Goal: Task Accomplishment & Management: Use online tool/utility

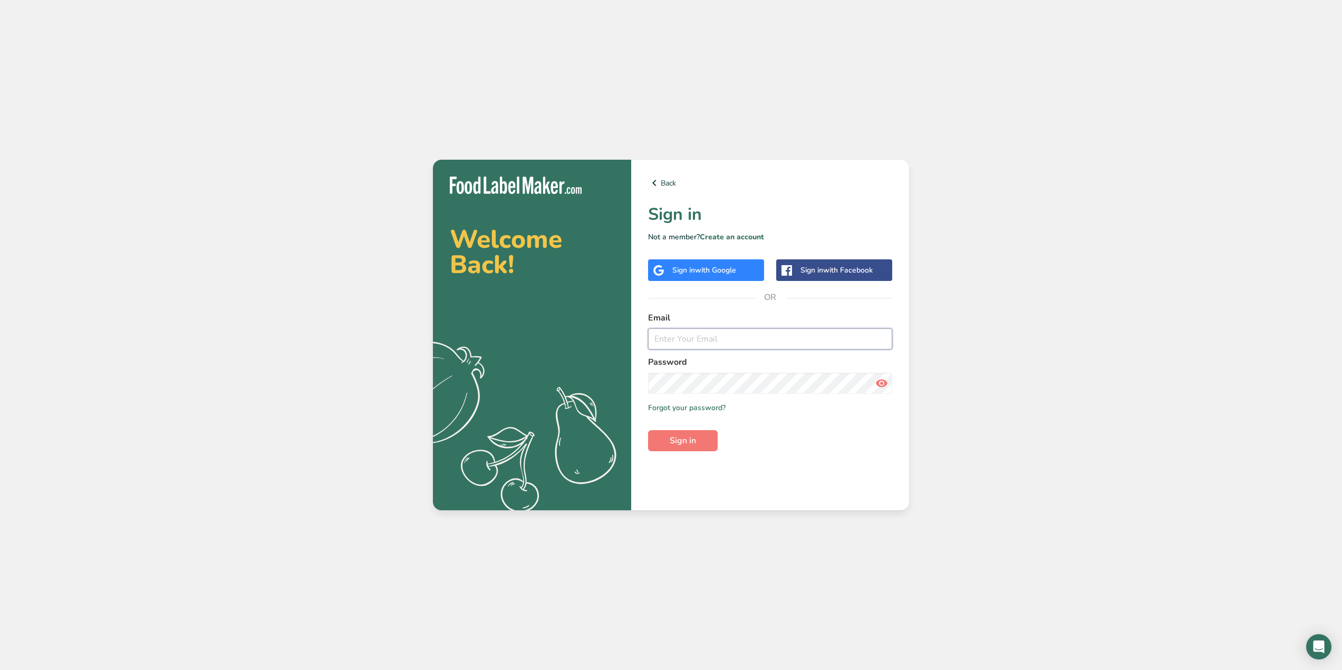
click at [700, 337] on input "email" at bounding box center [770, 338] width 244 height 21
type input "tylerlee2550@gmail.com"
click at [726, 265] on span "with Google" at bounding box center [715, 270] width 41 height 10
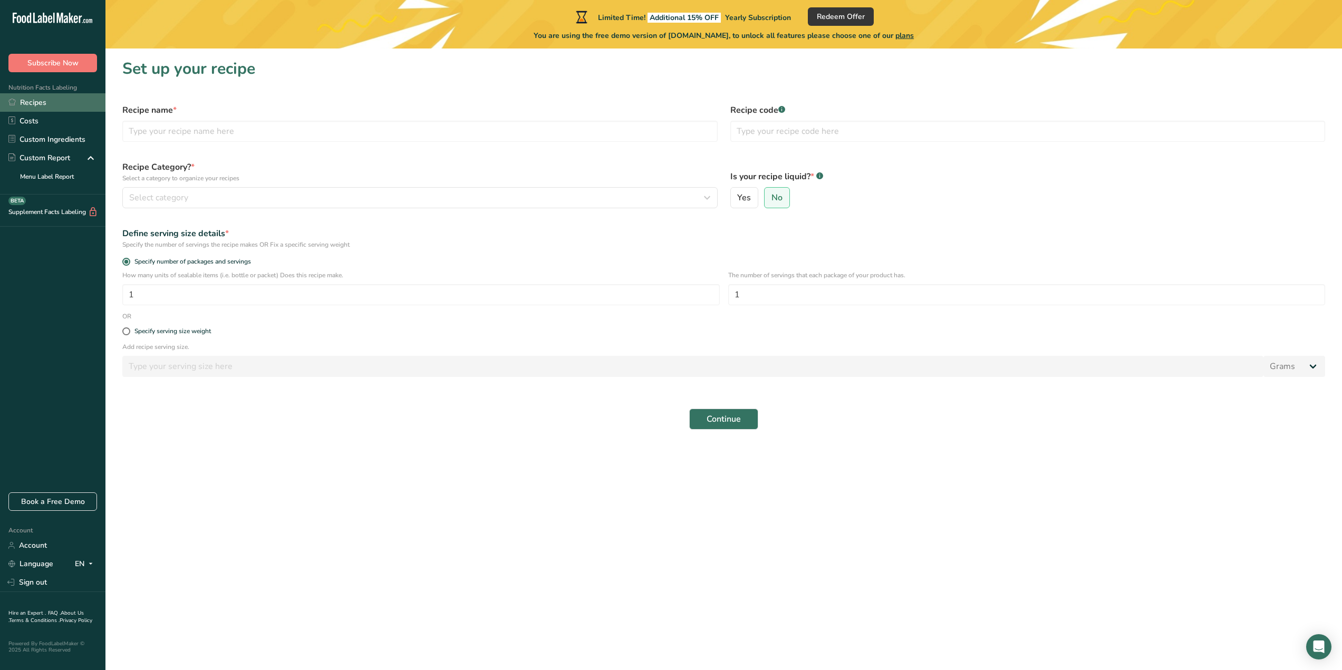
click at [34, 100] on link "Recipes" at bounding box center [52, 102] width 105 height 18
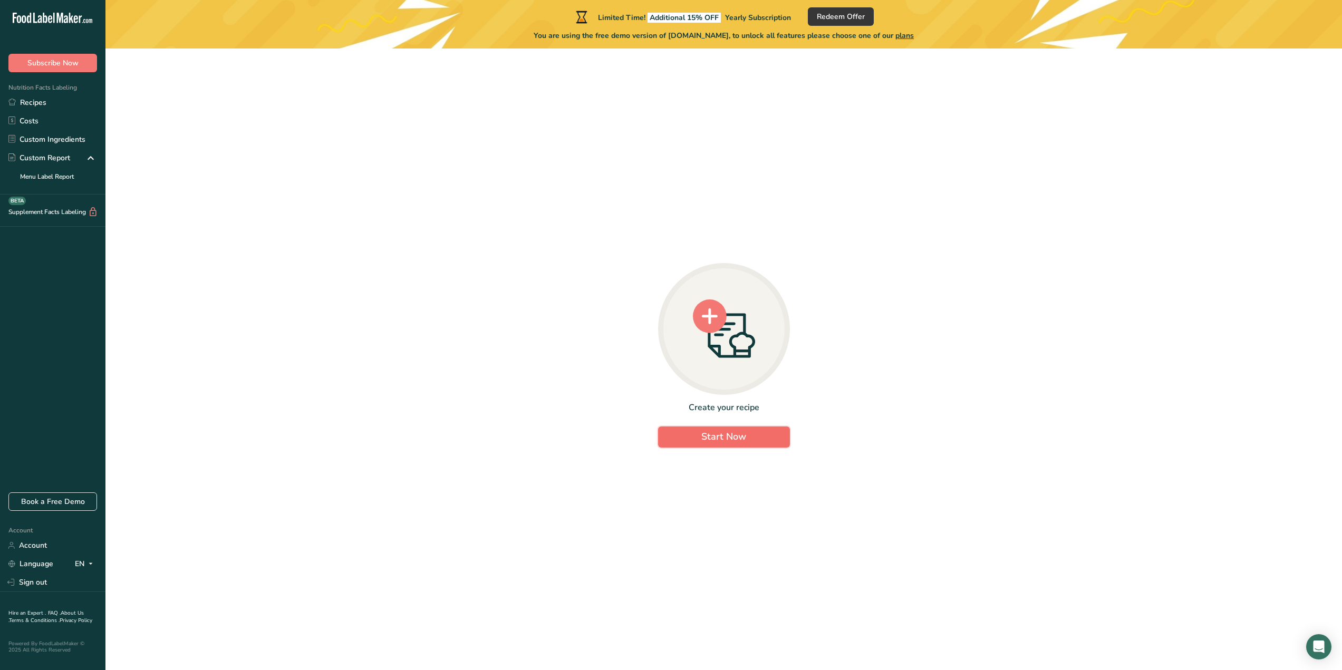
click at [698, 432] on button "Start Now" at bounding box center [724, 437] width 132 height 21
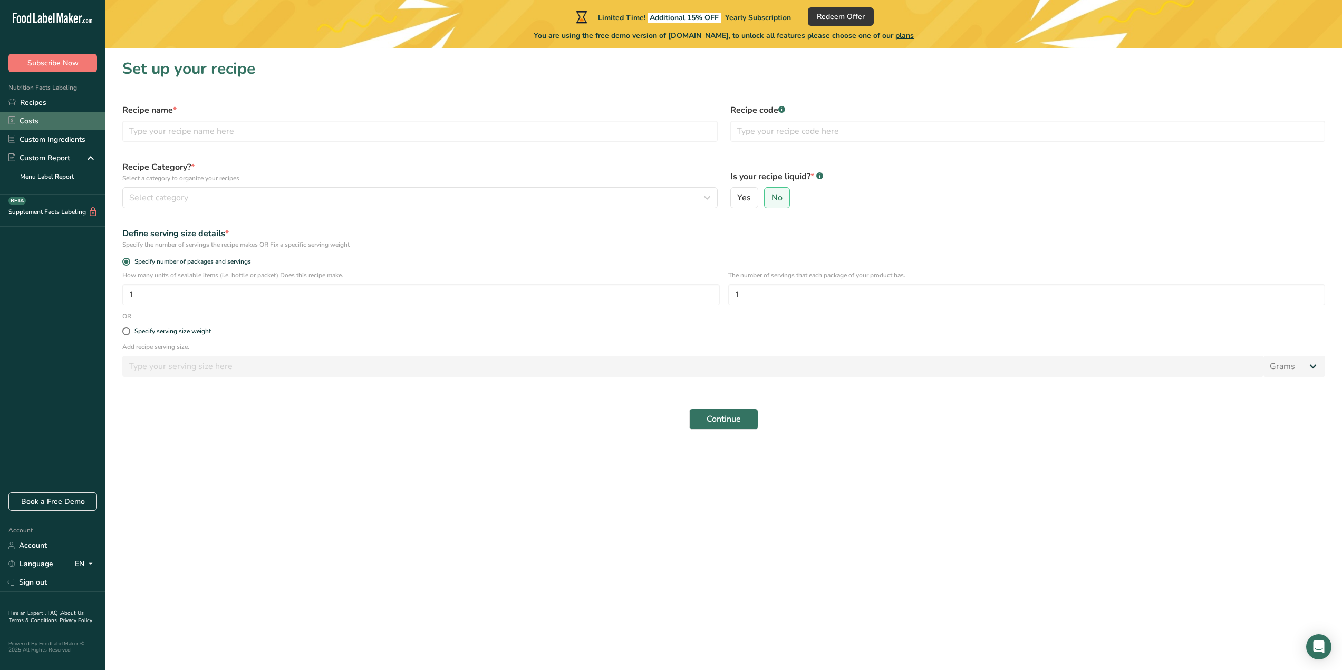
click at [47, 118] on link "Costs" at bounding box center [52, 121] width 105 height 18
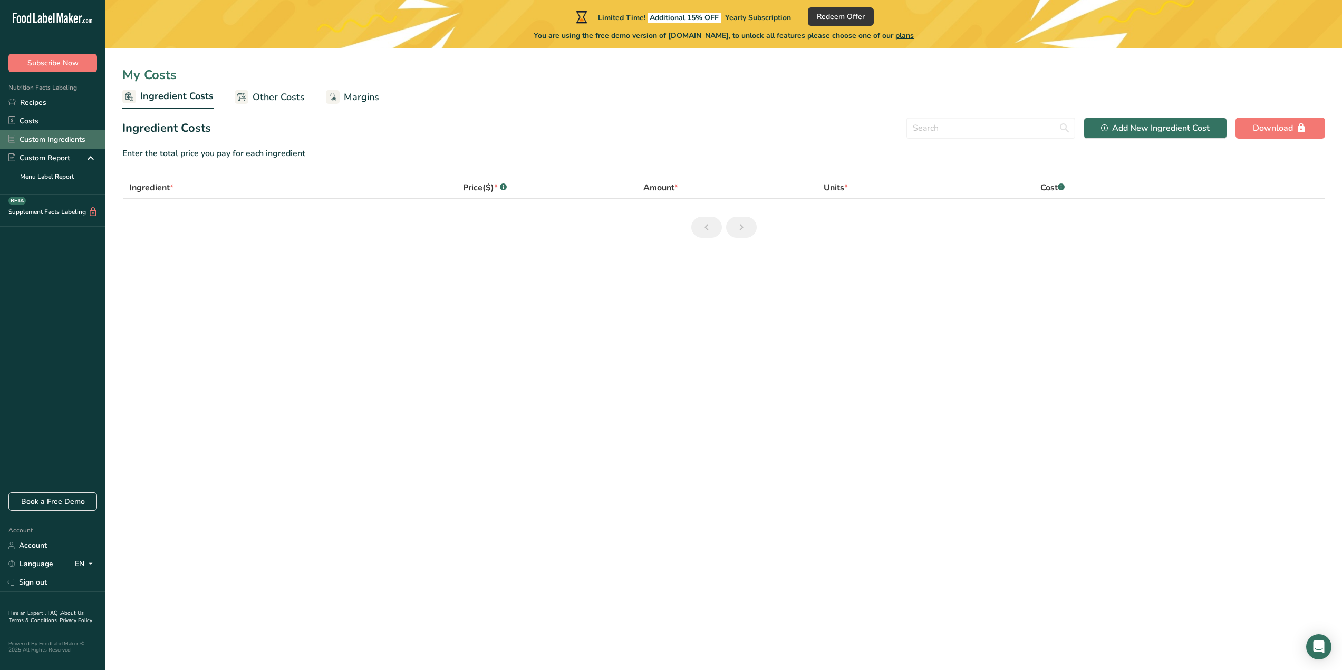
drag, startPoint x: 51, startPoint y: 138, endPoint x: 47, endPoint y: 147, distance: 10.2
click at [50, 138] on link "Custom Ingredients" at bounding box center [52, 139] width 105 height 18
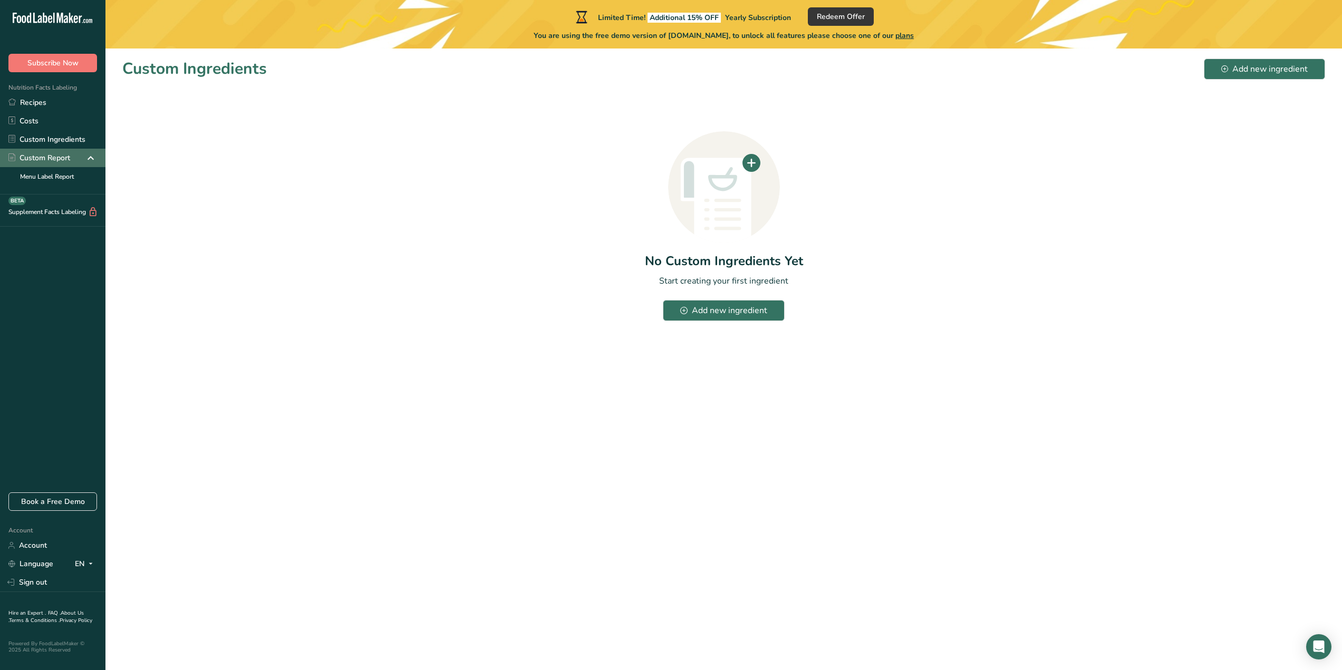
click at [44, 156] on div "Custom Report" at bounding box center [39, 157] width 62 height 11
click at [35, 101] on link "Recipes" at bounding box center [52, 102] width 105 height 18
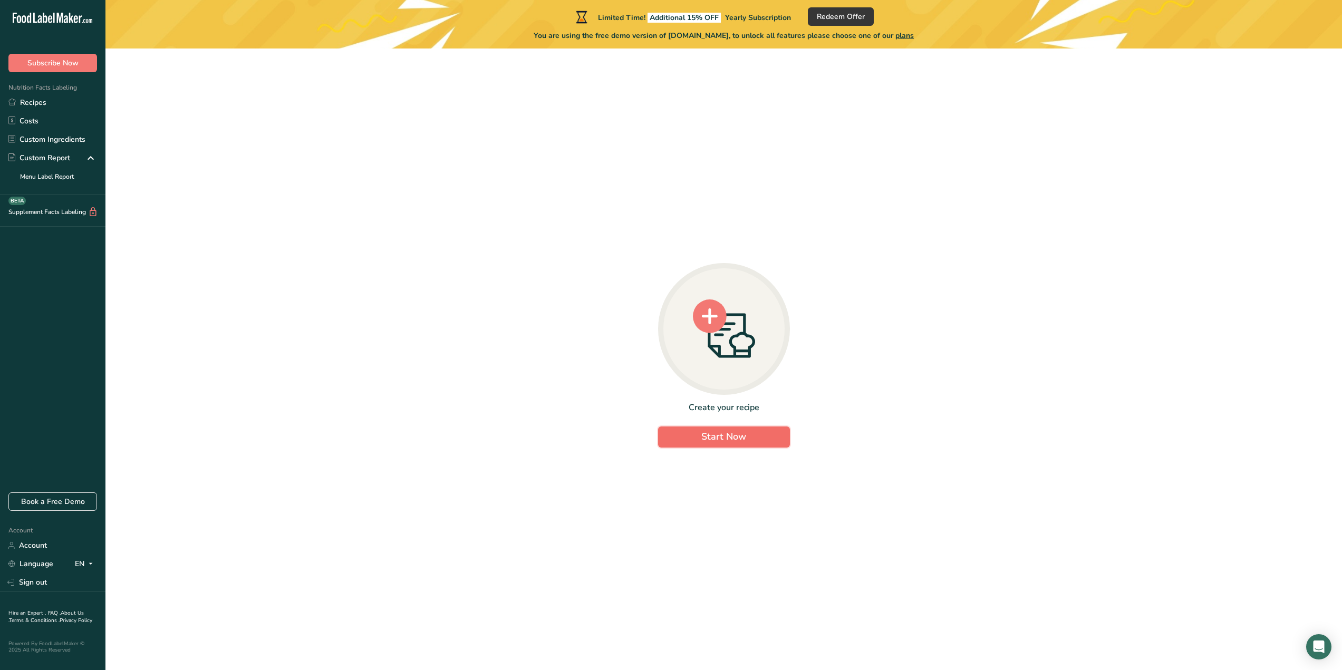
click at [742, 431] on span "Start Now" at bounding box center [723, 436] width 45 height 13
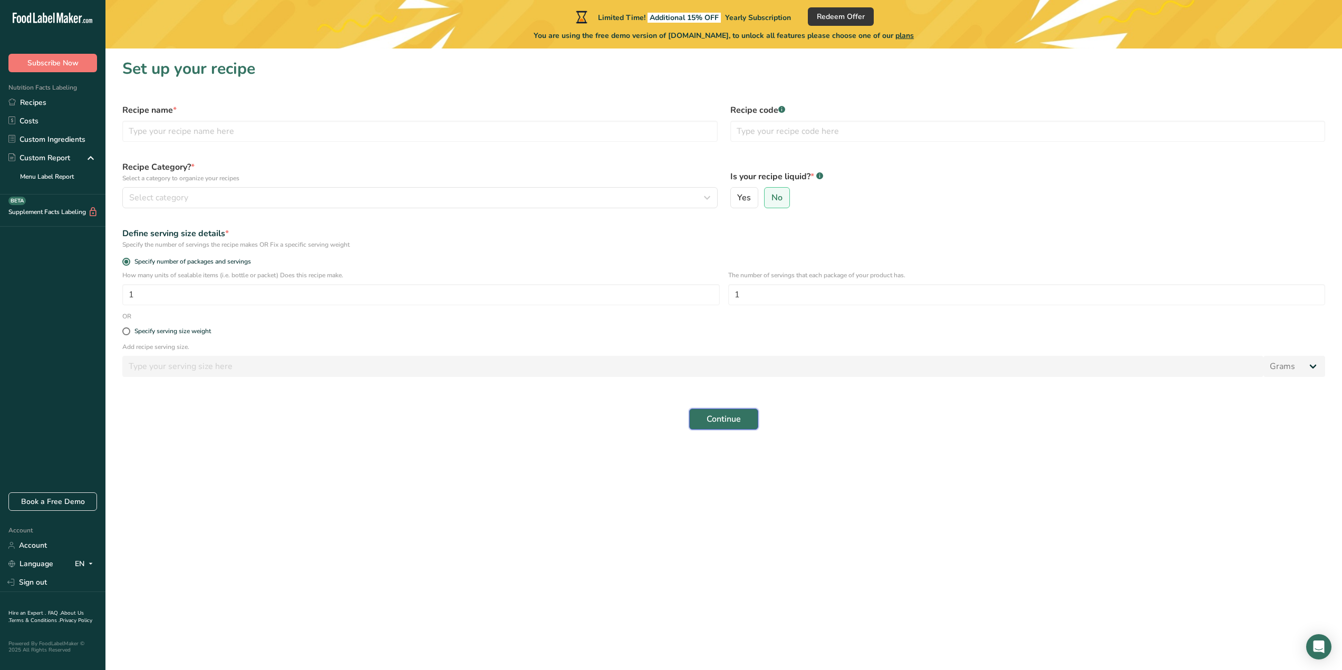
click at [711, 428] on button "Continue" at bounding box center [723, 419] width 69 height 21
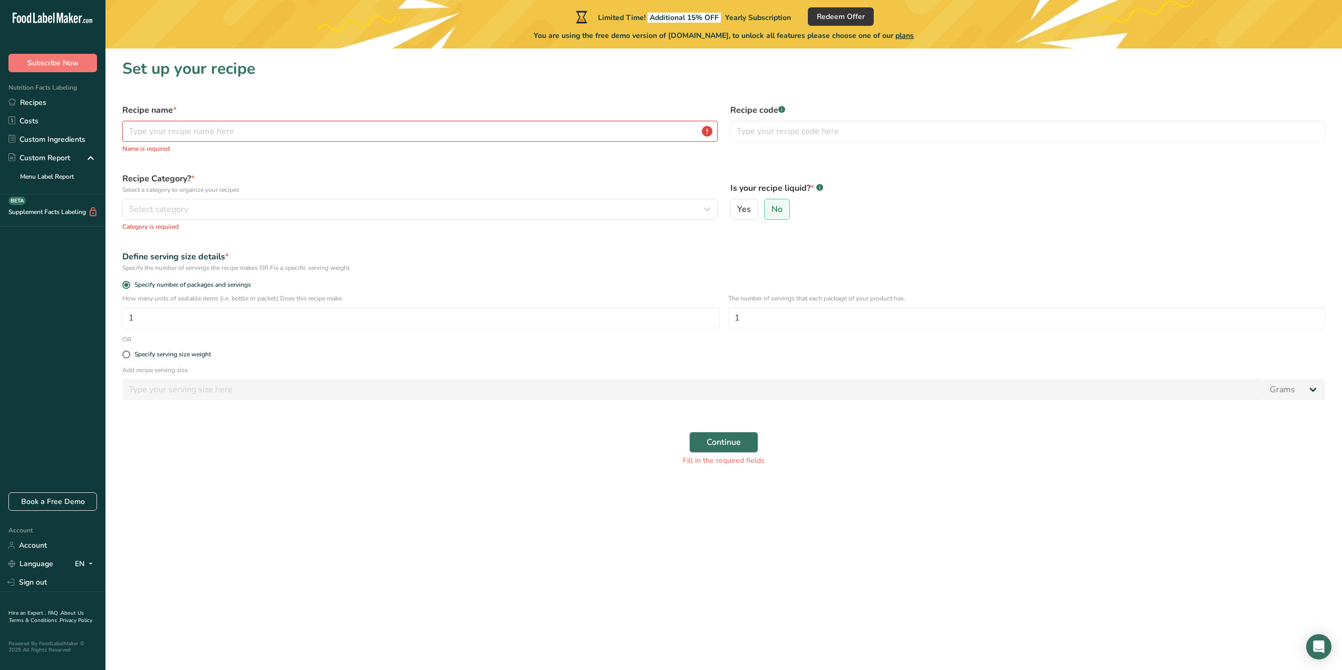
drag, startPoint x: 330, startPoint y: 111, endPoint x: 349, endPoint y: 141, distance: 35.5
click at [330, 112] on label "Recipe name *" at bounding box center [419, 110] width 595 height 13
click at [350, 140] on div "Recipe name * Name is required" at bounding box center [420, 129] width 608 height 62
click at [295, 132] on input "text" at bounding box center [419, 131] width 595 height 21
click at [234, 129] on input "text" at bounding box center [419, 131] width 595 height 21
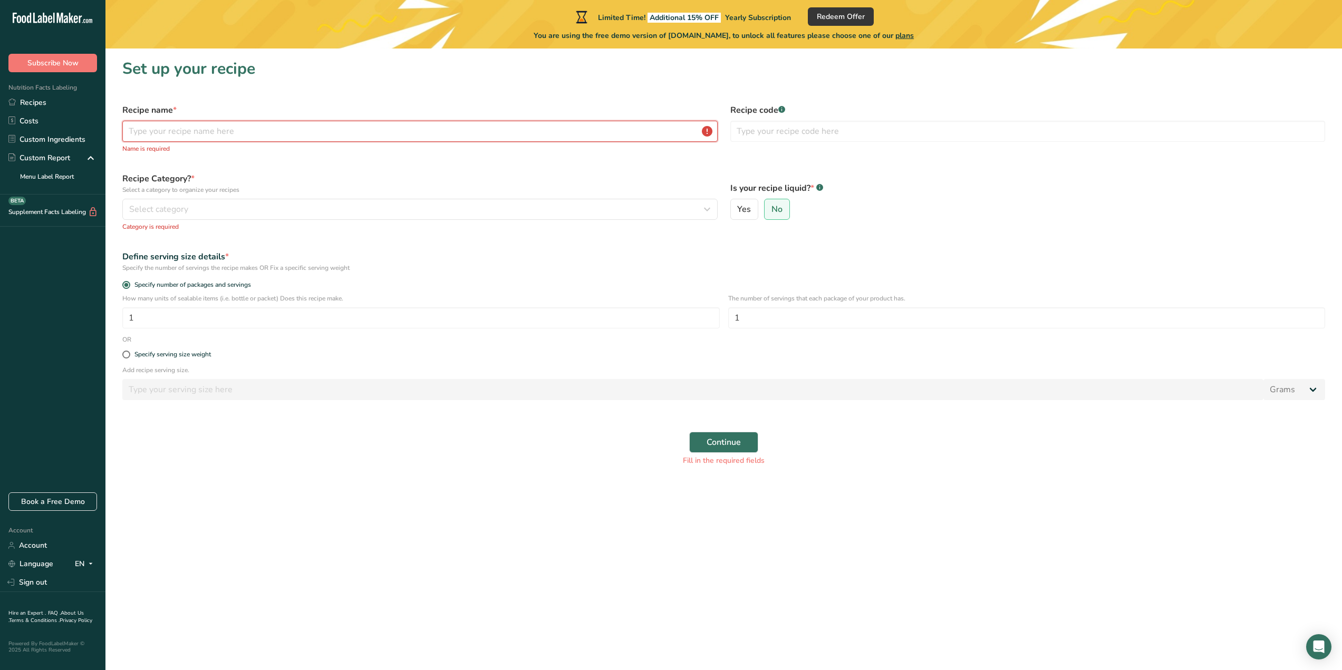
drag, startPoint x: 228, startPoint y: 130, endPoint x: 221, endPoint y: 140, distance: 11.7
click at [228, 132] on input "text" at bounding box center [419, 131] width 595 height 21
click at [201, 174] on label "Recipe Category? * Select a category to organize your recipes" at bounding box center [419, 183] width 595 height 22
click at [180, 131] on input "text" at bounding box center [419, 131] width 595 height 21
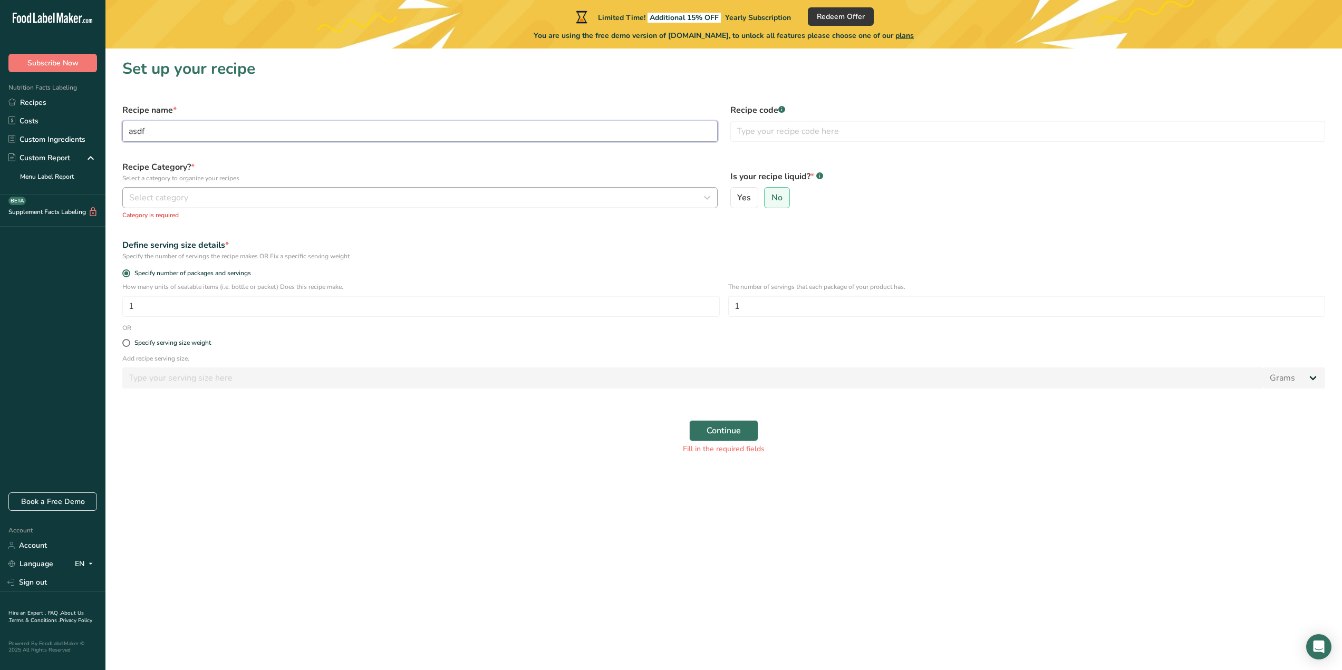
type input "asdf"
click at [226, 197] on div "Select category" at bounding box center [416, 197] width 575 height 13
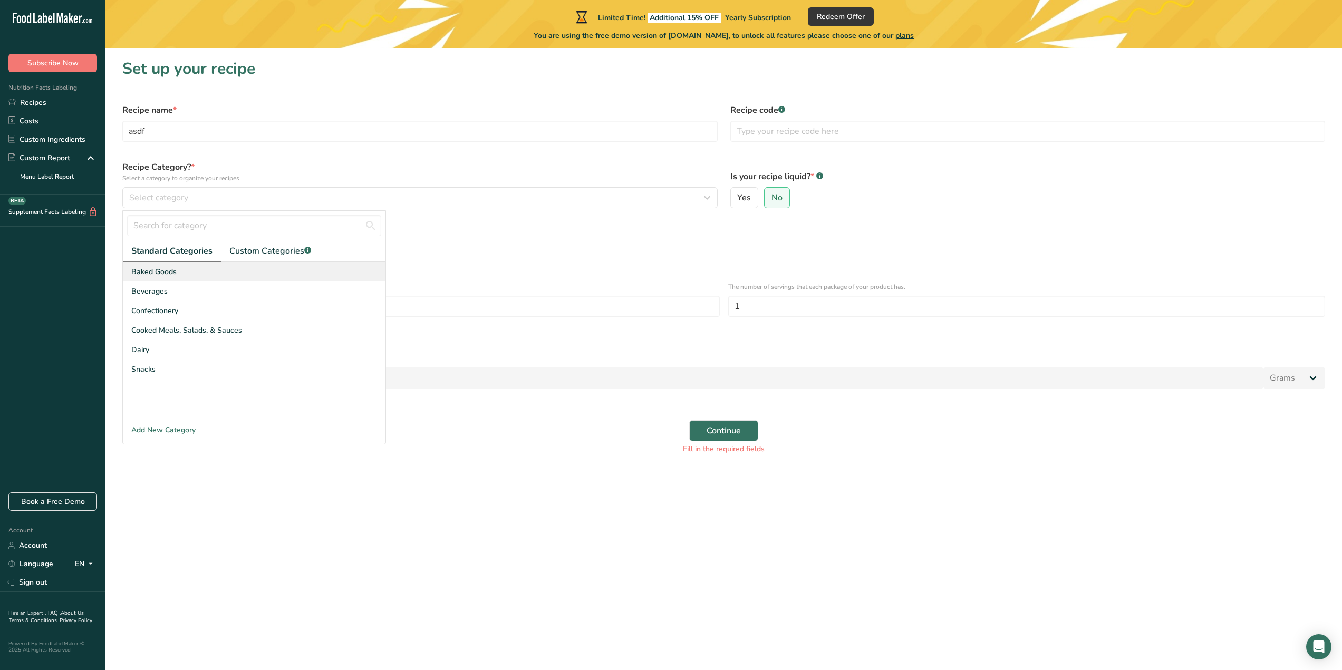
click at [230, 281] on div "Baked Goods" at bounding box center [254, 272] width 263 height 20
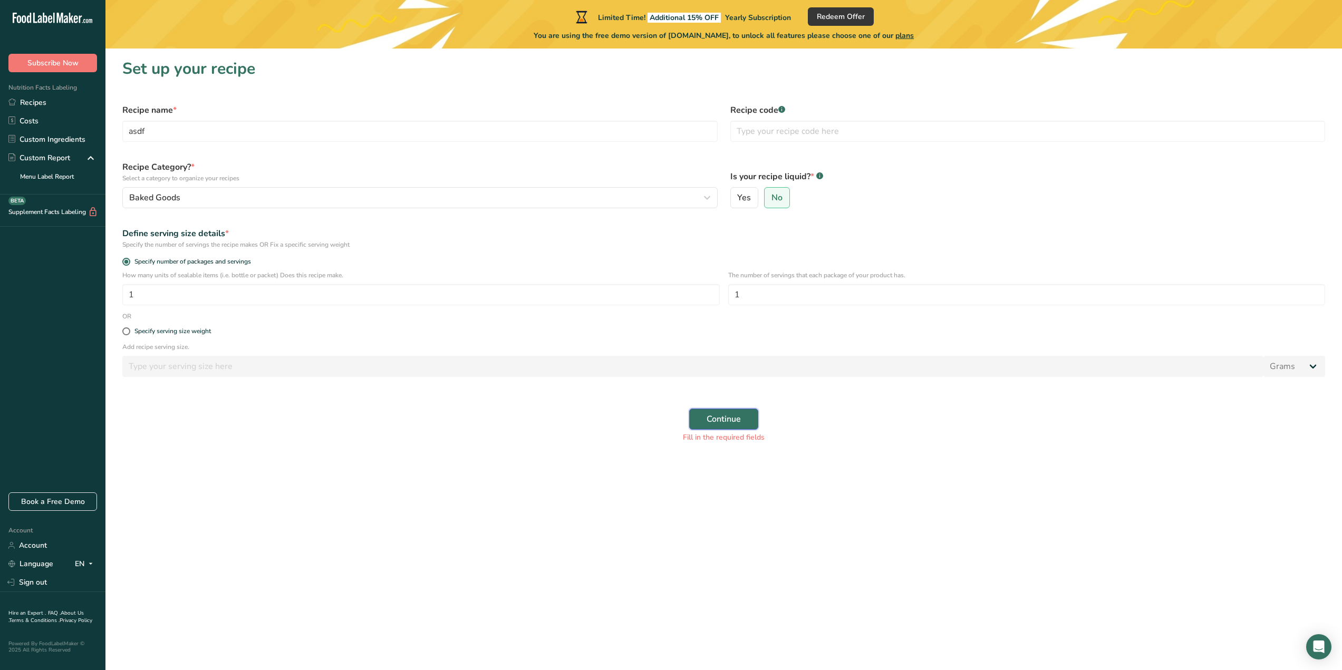
click at [702, 419] on button "Continue" at bounding box center [723, 419] width 69 height 21
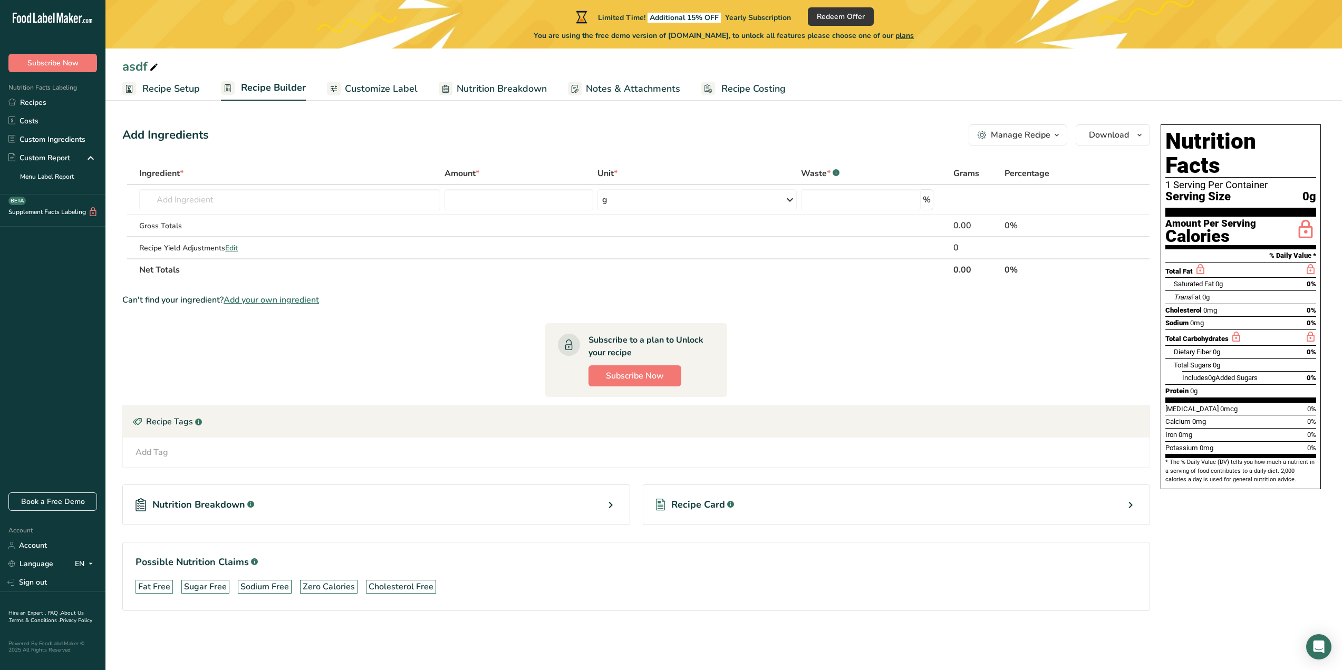
click at [1046, 135] on div "Manage Recipe" at bounding box center [1021, 135] width 60 height 13
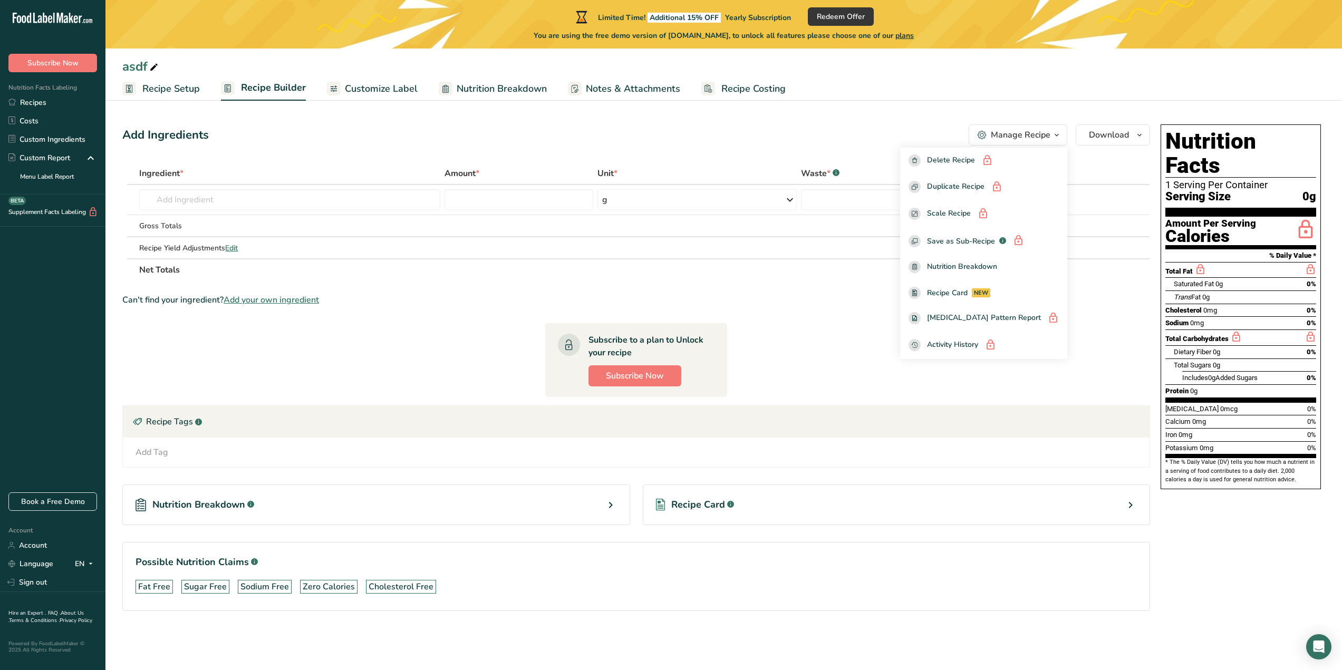
click at [920, 103] on div "asdf Recipe Setup Recipe Builder Customize Label Nutrition Breakdown Notes & At…" at bounding box center [723, 331] width 1236 height 662
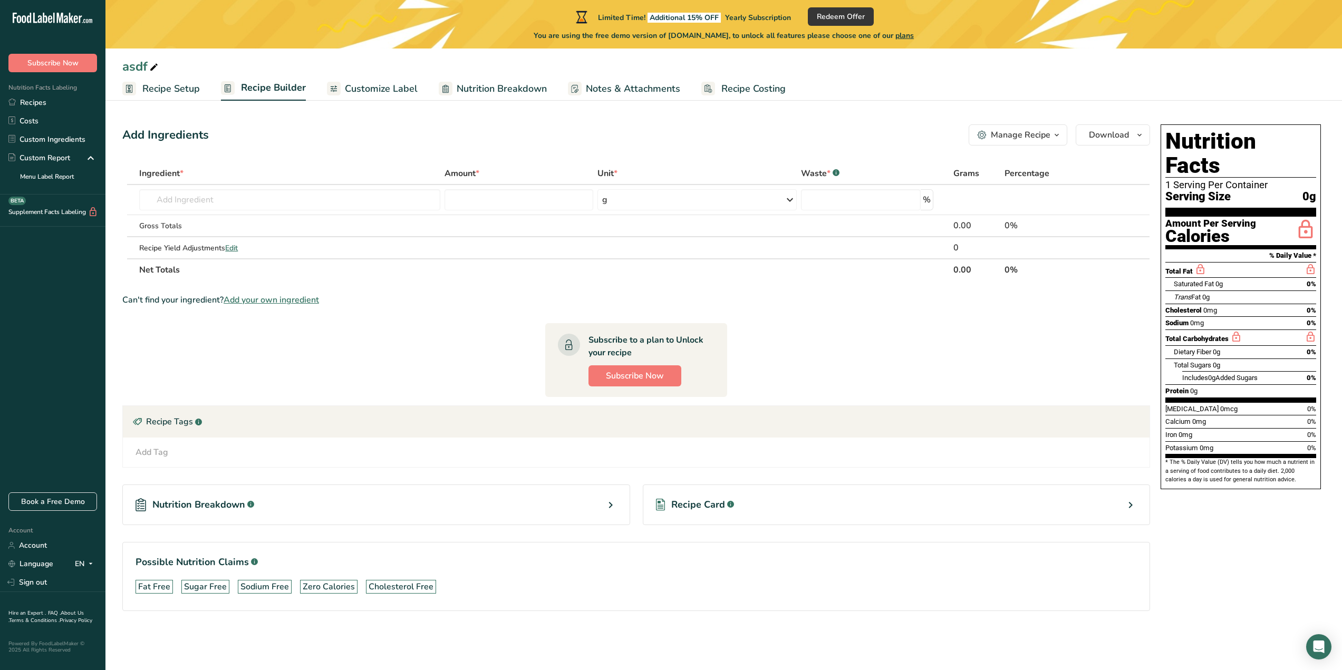
click at [376, 86] on span "Customize Label" at bounding box center [381, 89] width 73 height 14
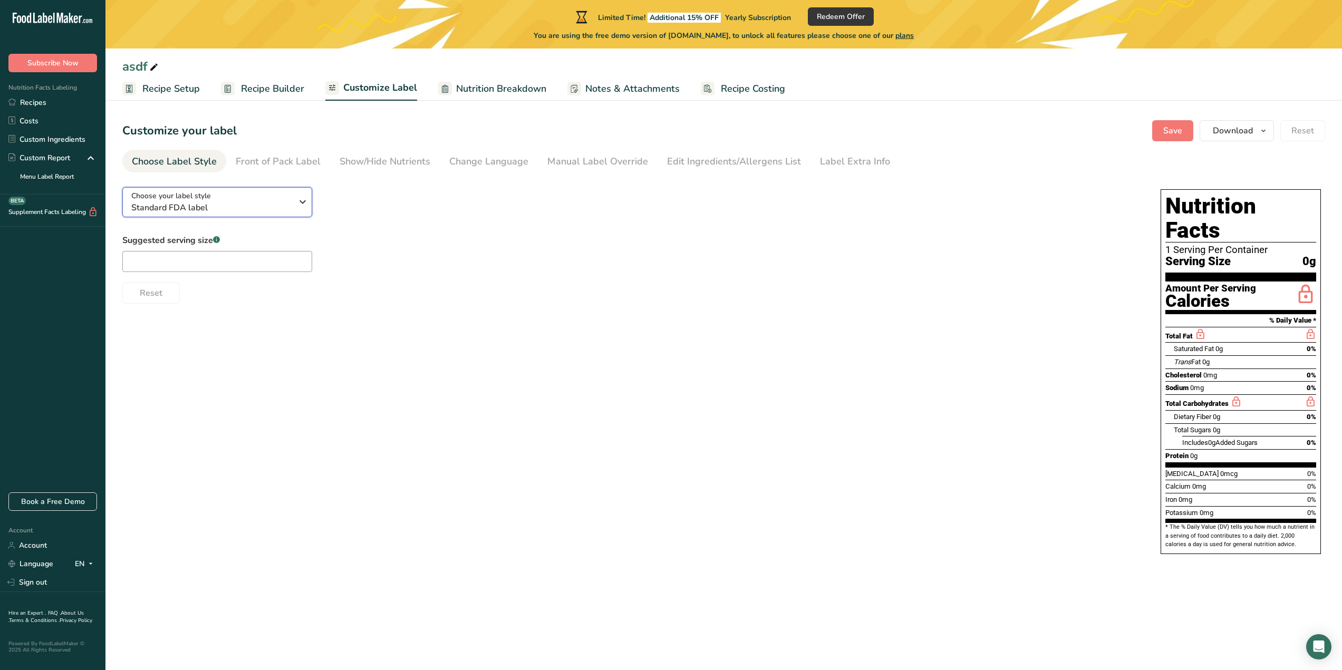
click at [252, 206] on span "Standard FDA label" at bounding box center [211, 207] width 161 height 13
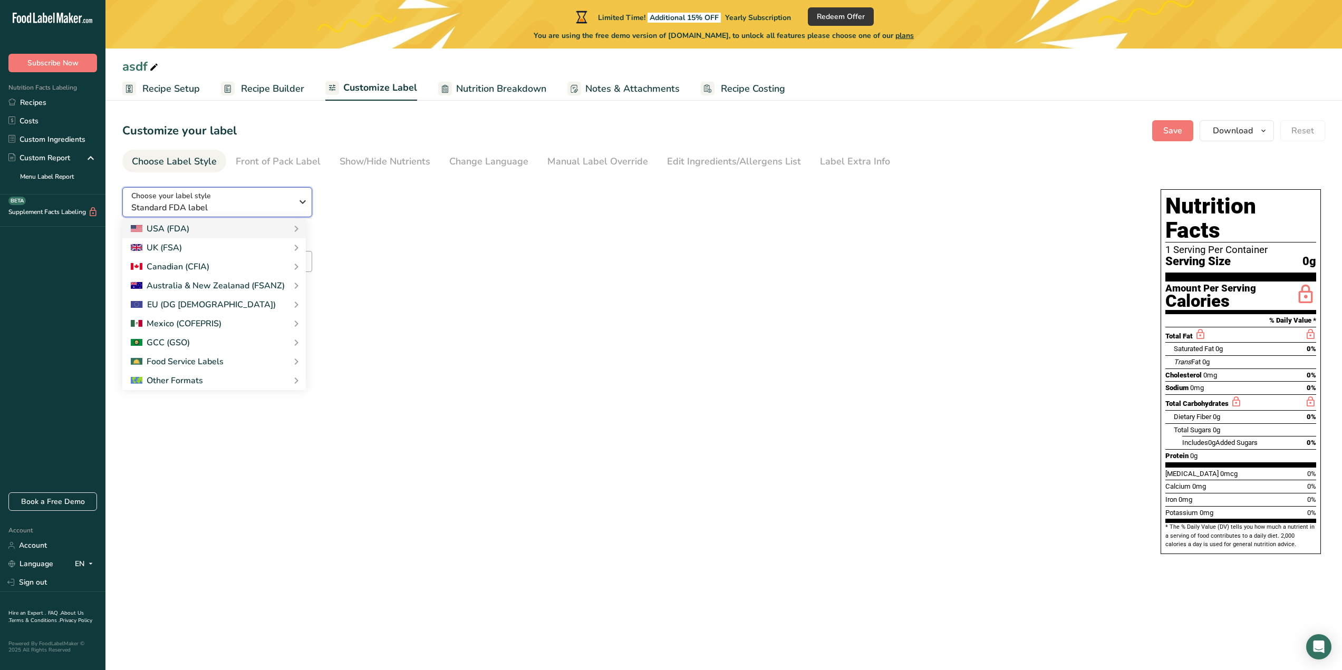
click at [251, 204] on span "Standard FDA label" at bounding box center [211, 207] width 161 height 13
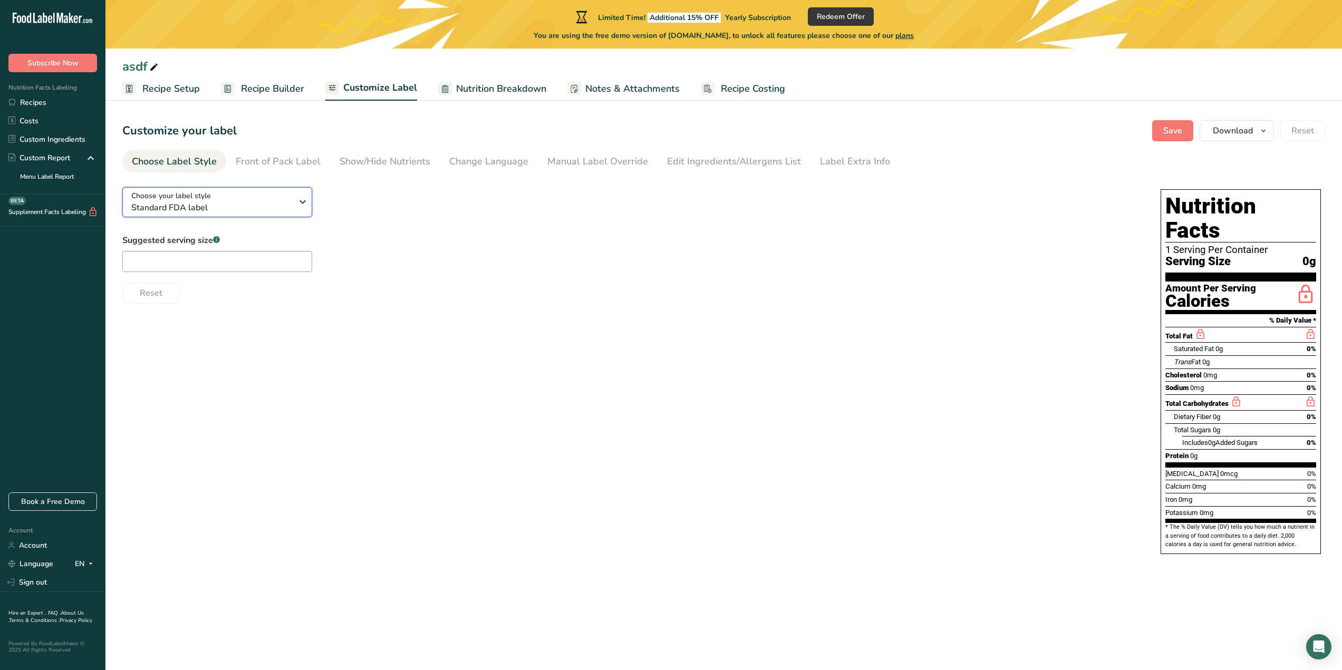
drag, startPoint x: 222, startPoint y: 197, endPoint x: 221, endPoint y: 202, distance: 5.4
click at [221, 197] on div "Choose your label style Standard FDA label" at bounding box center [211, 202] width 161 height 24
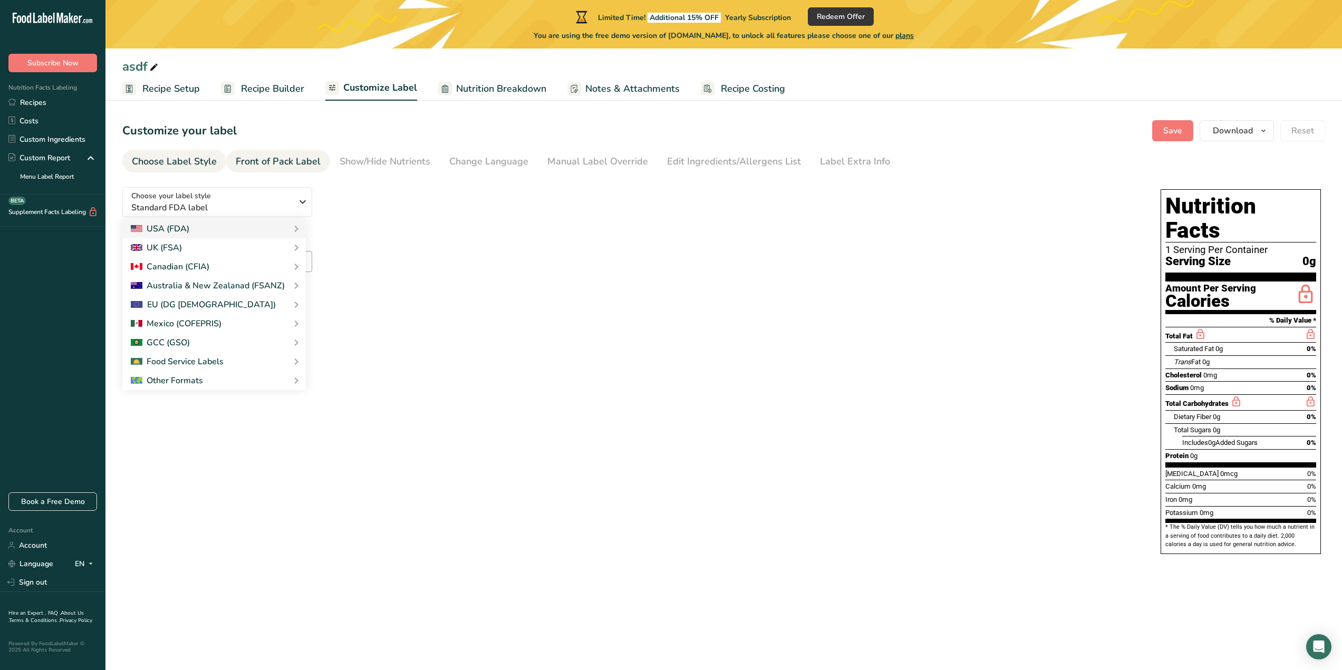
click at [292, 158] on div "Front of Pack Label" at bounding box center [278, 161] width 85 height 14
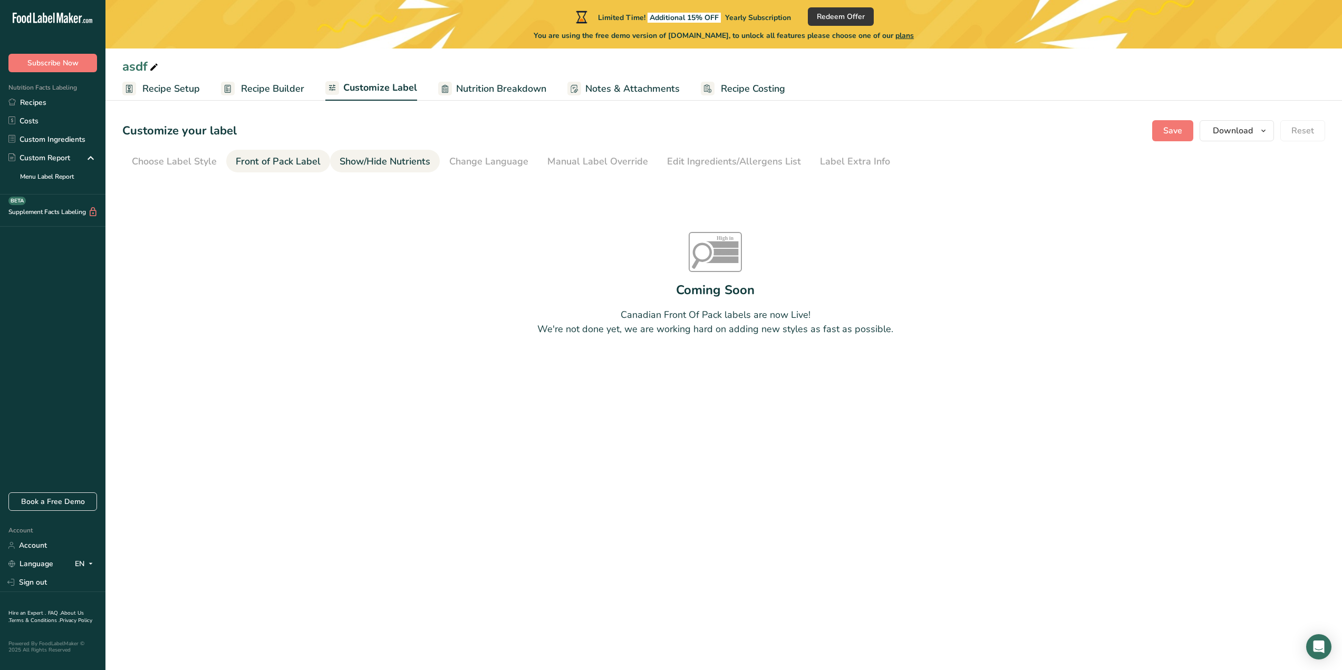
click at [352, 161] on div "Show/Hide Nutrients" at bounding box center [385, 161] width 91 height 14
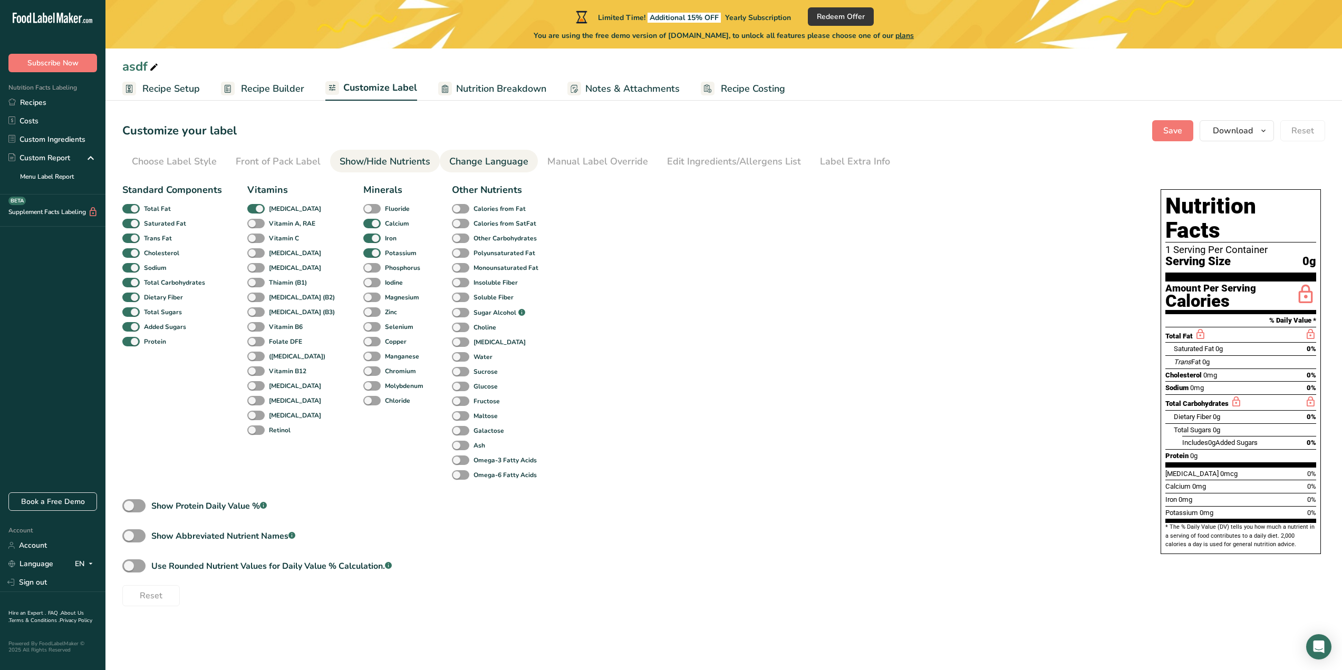
click at [488, 163] on div "Change Language" at bounding box center [488, 161] width 79 height 14
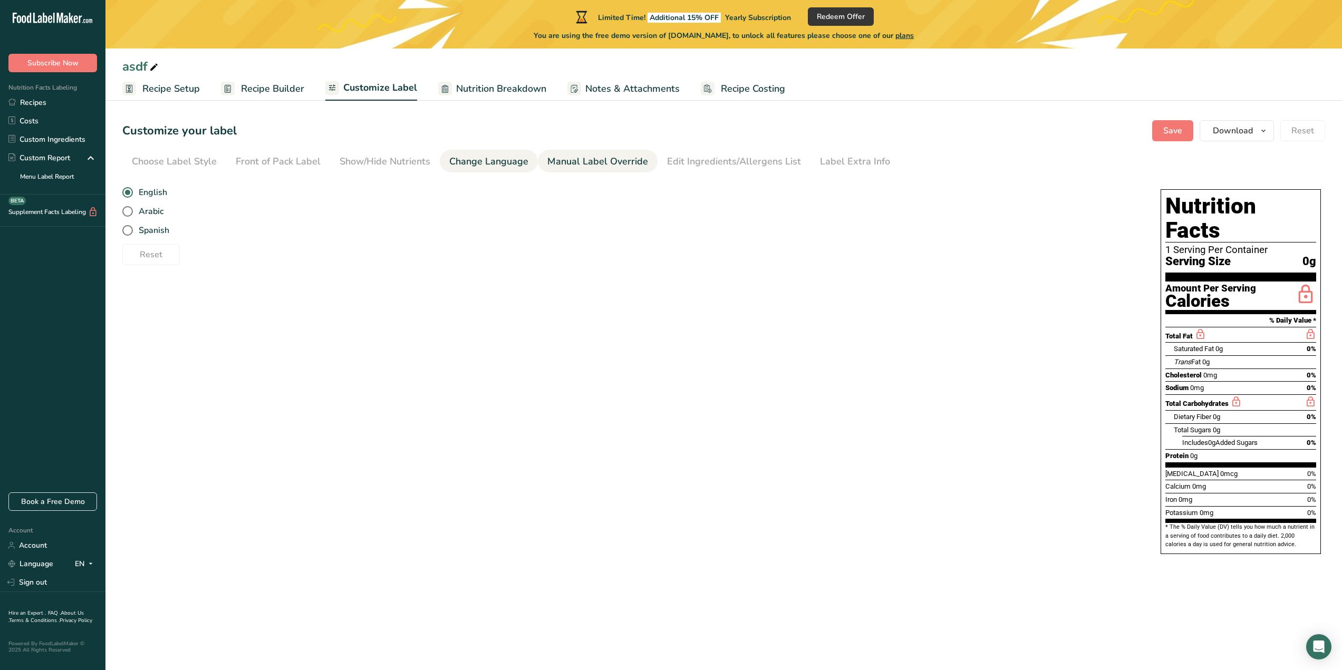
click at [579, 163] on div "Manual Label Override" at bounding box center [597, 161] width 101 height 14
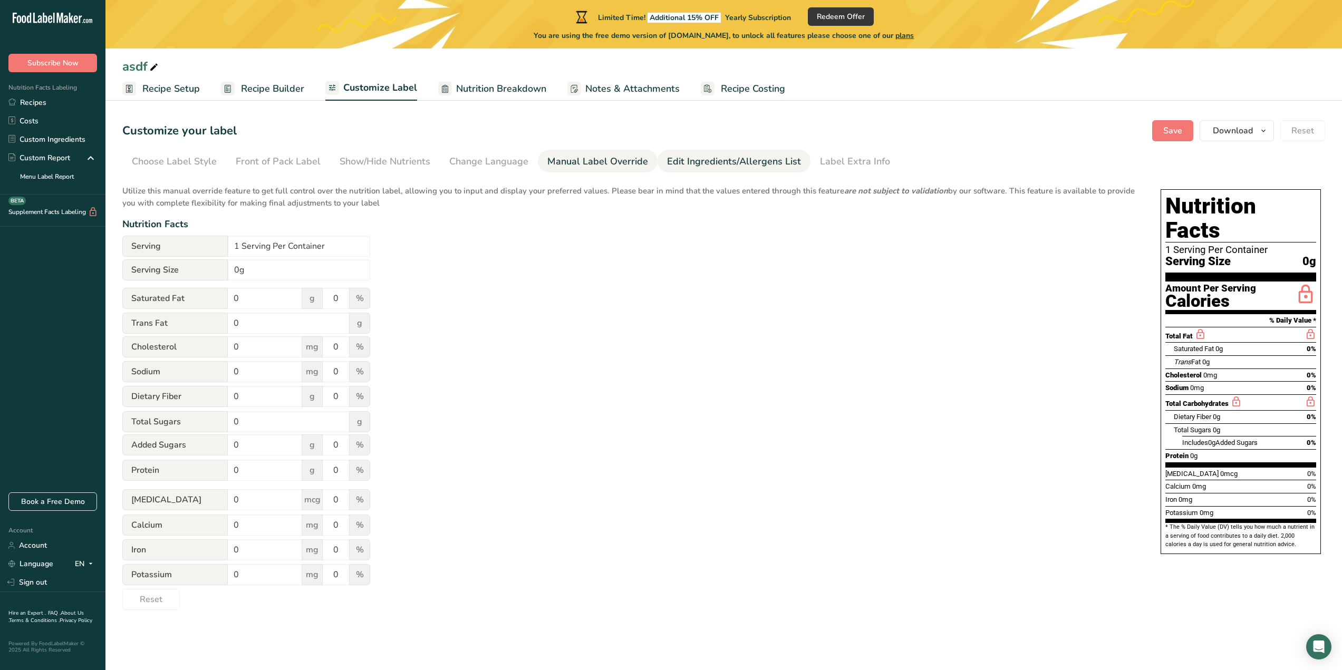
click at [701, 169] on link "Edit Ingredients/Allergens List" at bounding box center [734, 162] width 134 height 24
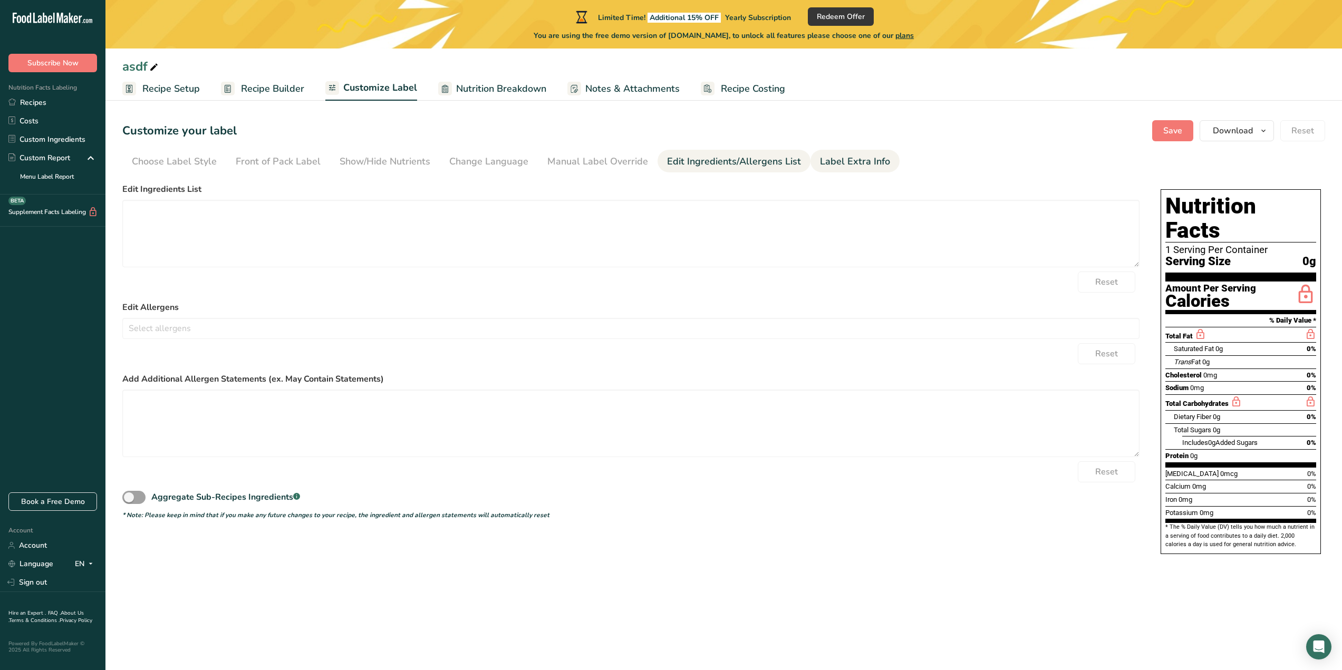
click at [832, 165] on div "Label Extra Info" at bounding box center [855, 161] width 70 height 14
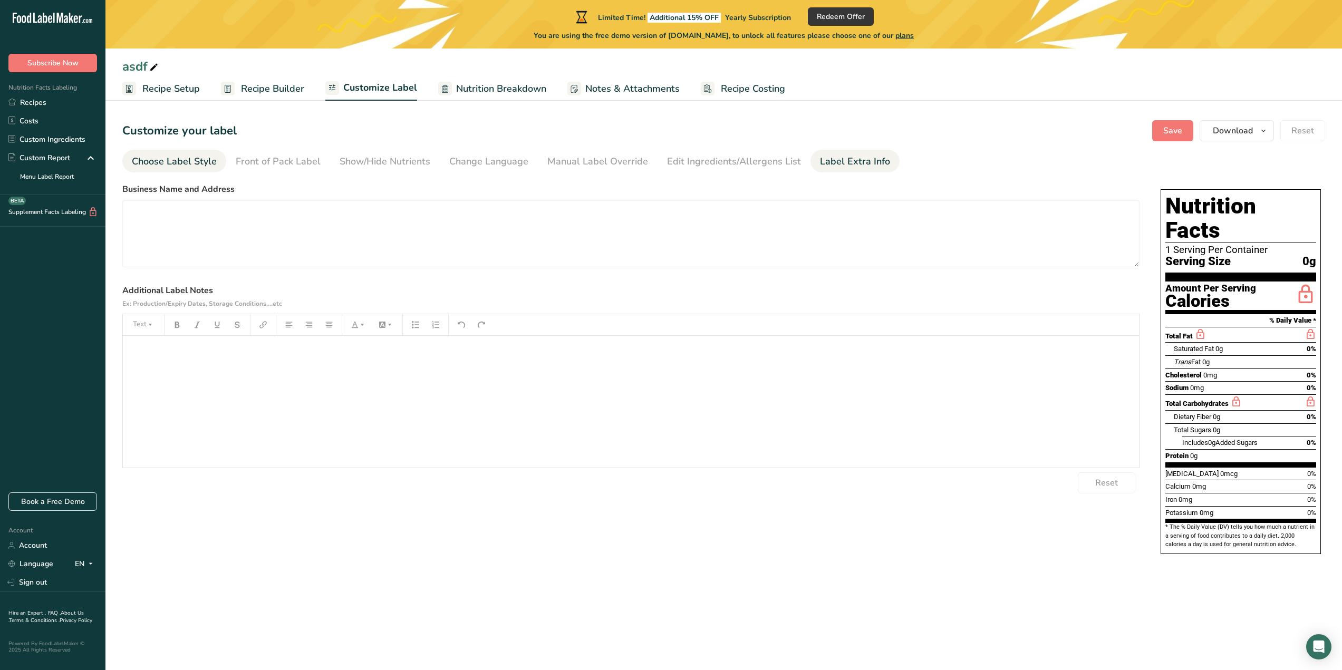
click at [173, 162] on div "Choose Label Style" at bounding box center [174, 161] width 85 height 14
click at [228, 195] on div "Choose your label style Standard FDA label" at bounding box center [211, 202] width 161 height 24
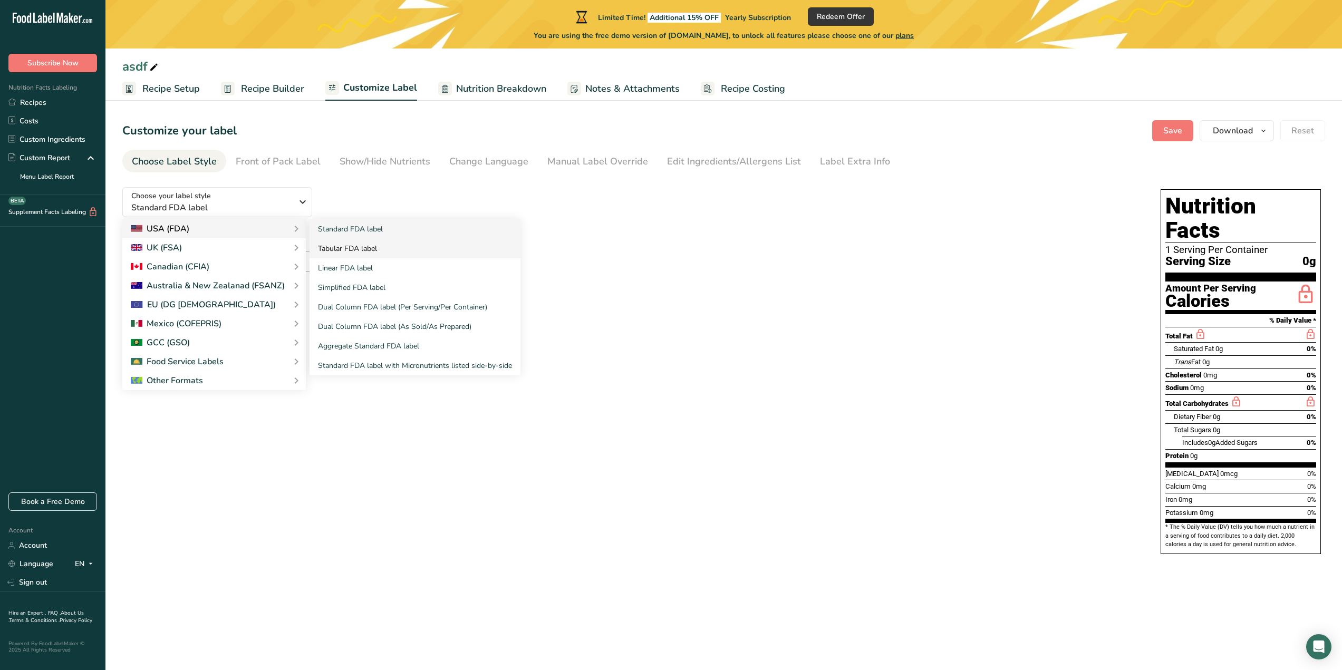
click at [340, 249] on link "Tabular FDA label" at bounding box center [415, 249] width 211 height 20
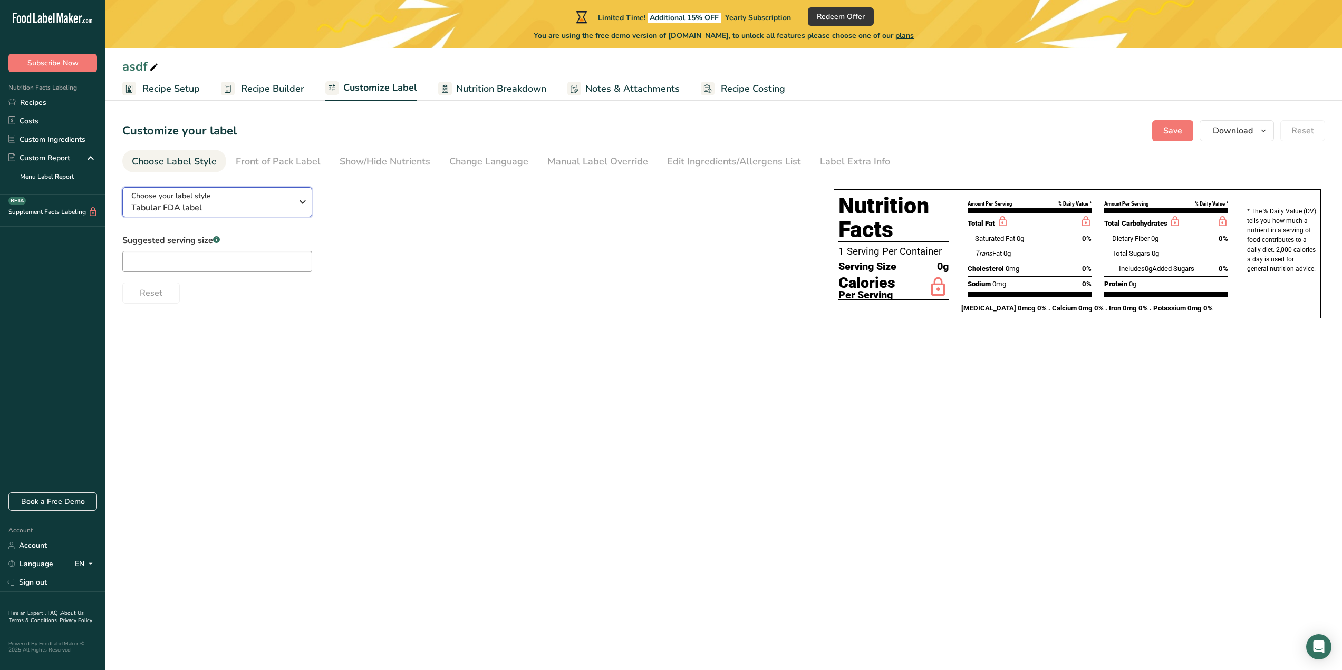
drag, startPoint x: 239, startPoint y: 195, endPoint x: 204, endPoint y: 235, distance: 53.4
click at [239, 195] on div "Choose your label style Tabular FDA label" at bounding box center [211, 202] width 161 height 24
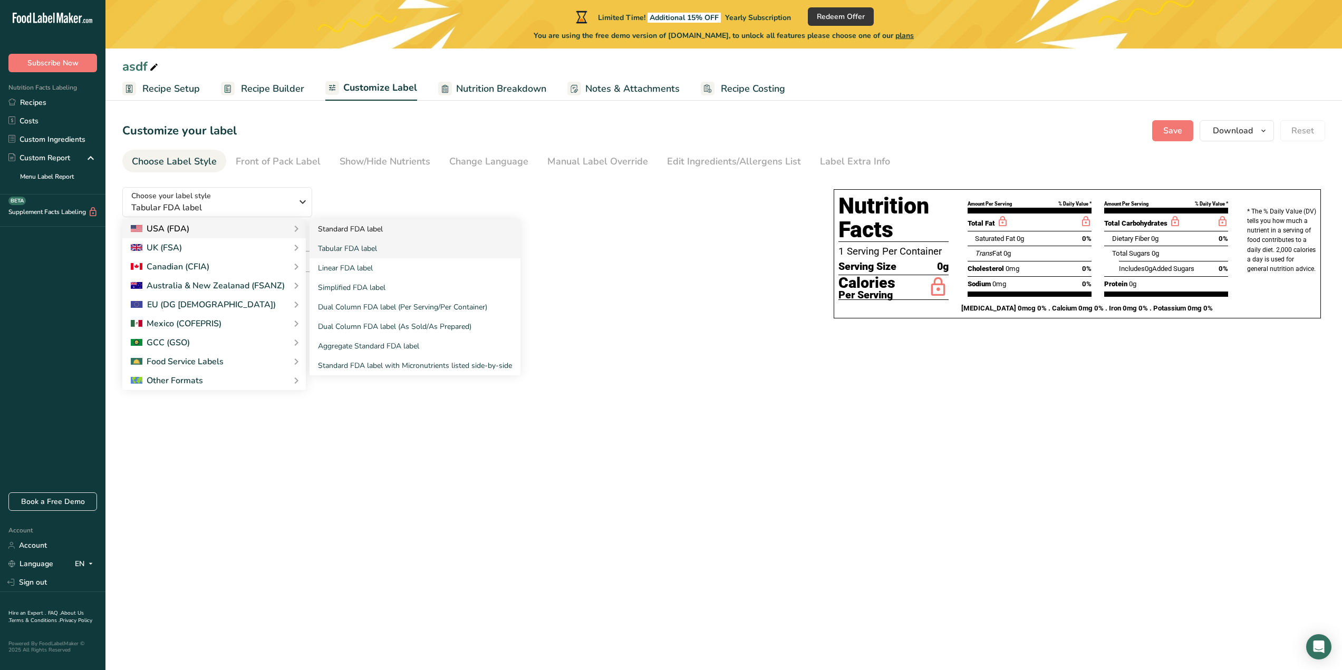
click at [350, 224] on link "Standard FDA label" at bounding box center [415, 229] width 211 height 20
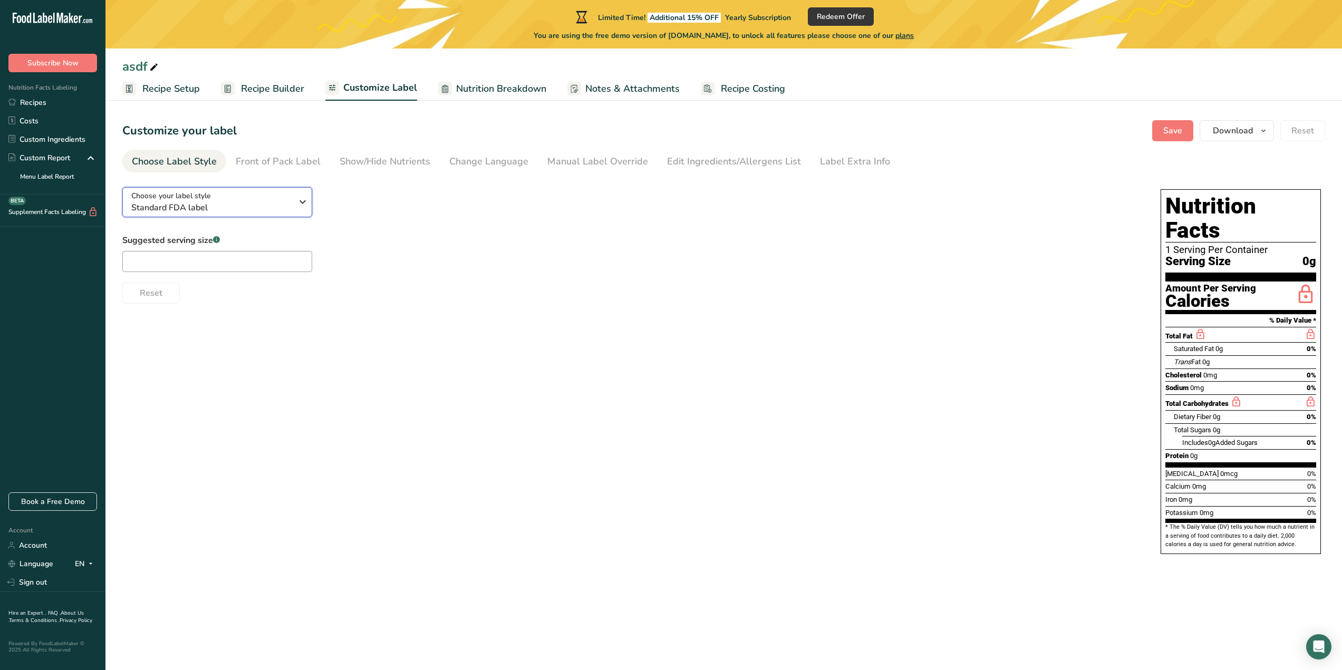
click at [230, 197] on div "Choose your label style Standard FDA label" at bounding box center [211, 202] width 161 height 24
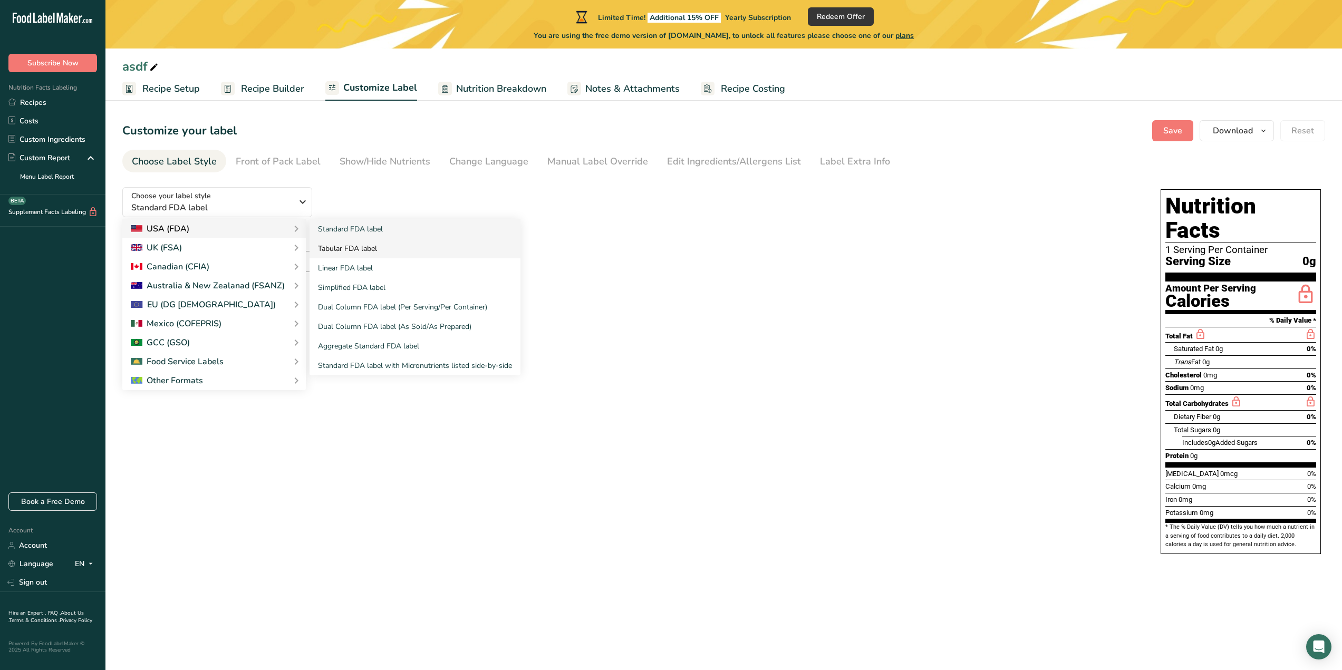
click at [375, 250] on link "Tabular FDA label" at bounding box center [415, 249] width 211 height 20
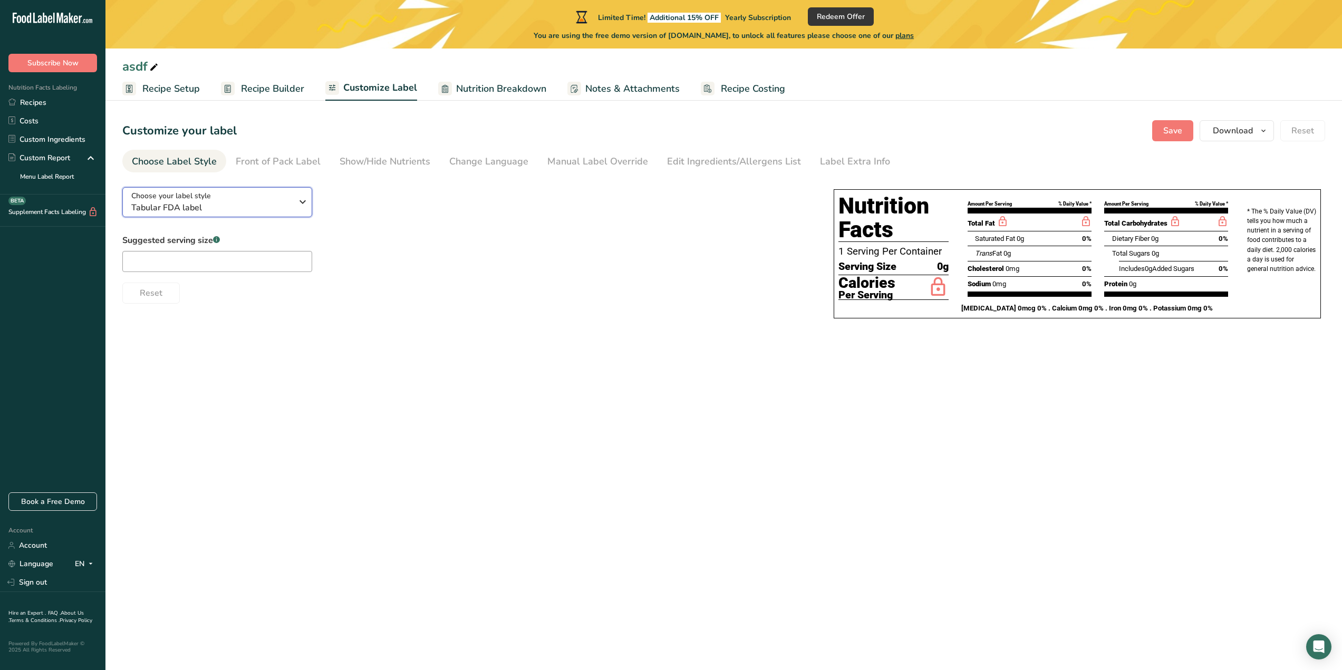
click at [188, 194] on span "Choose your label style" at bounding box center [171, 195] width 80 height 11
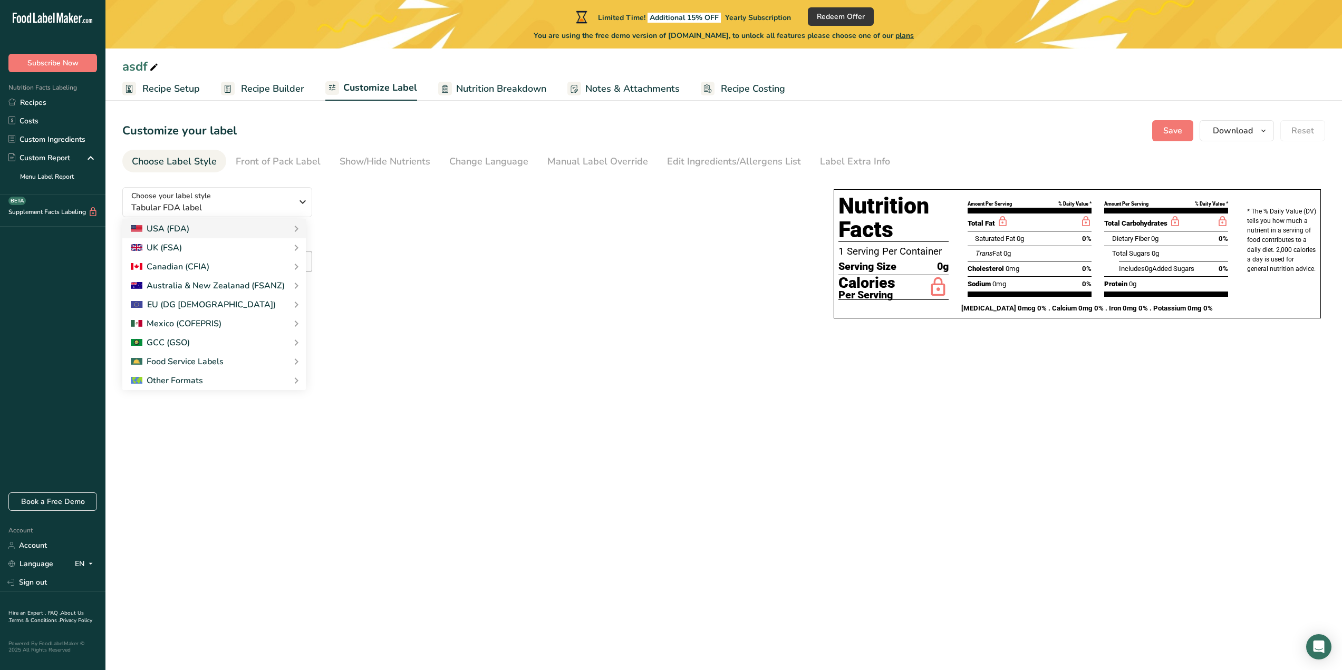
click at [649, 345] on main "Limited Time! Additional 15% OFF Yearly Subscription Redeem Offer You are using…" at bounding box center [671, 335] width 1342 height 670
